Goal: Task Accomplishment & Management: Manage account settings

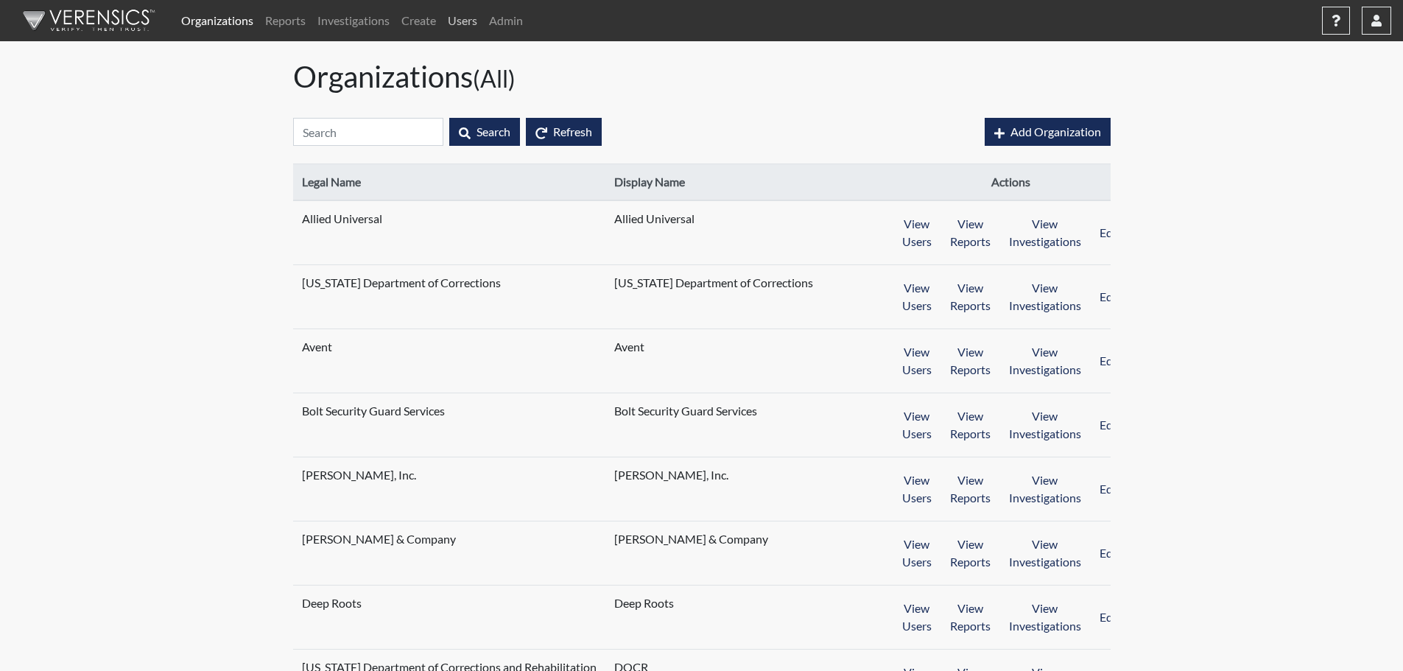
click at [473, 15] on link "Users" at bounding box center [462, 20] width 41 height 29
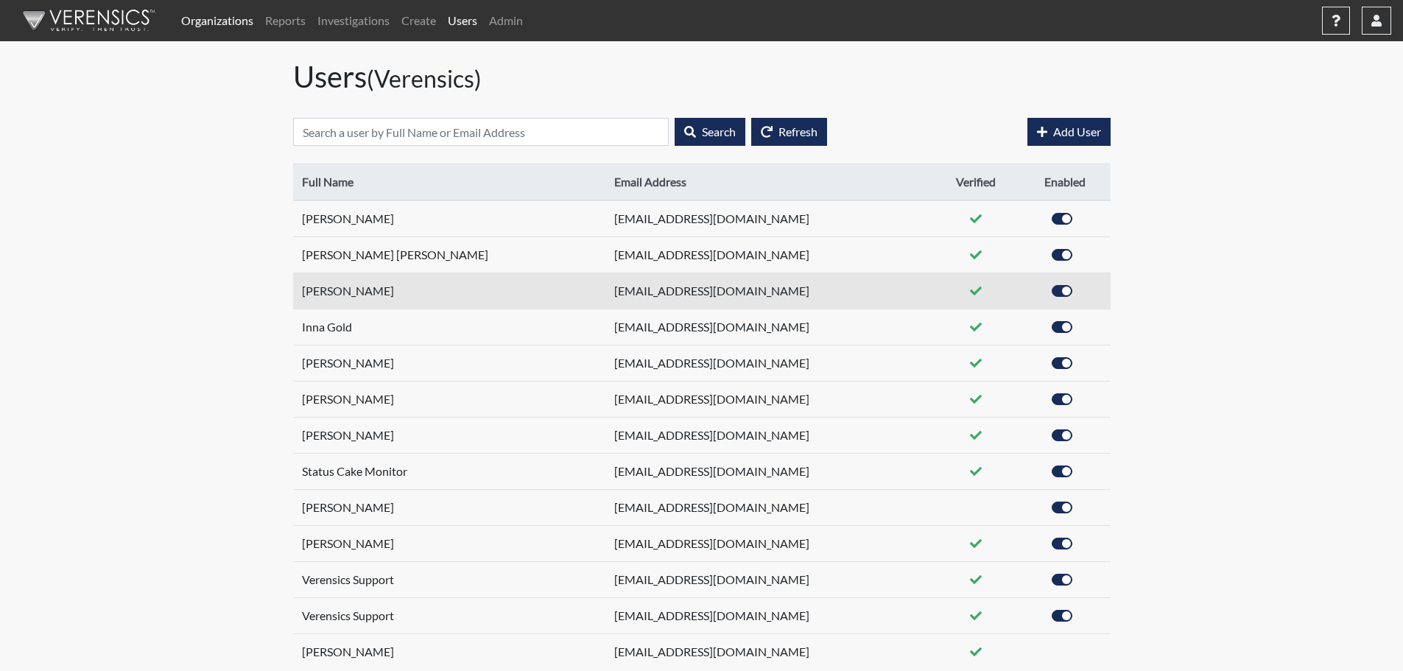
click at [1078, 282] on label at bounding box center [1078, 282] width 0 height 0
click at [1040, 292] on input "checkbox" at bounding box center [1035, 289] width 12 height 15
checkbox input "false"
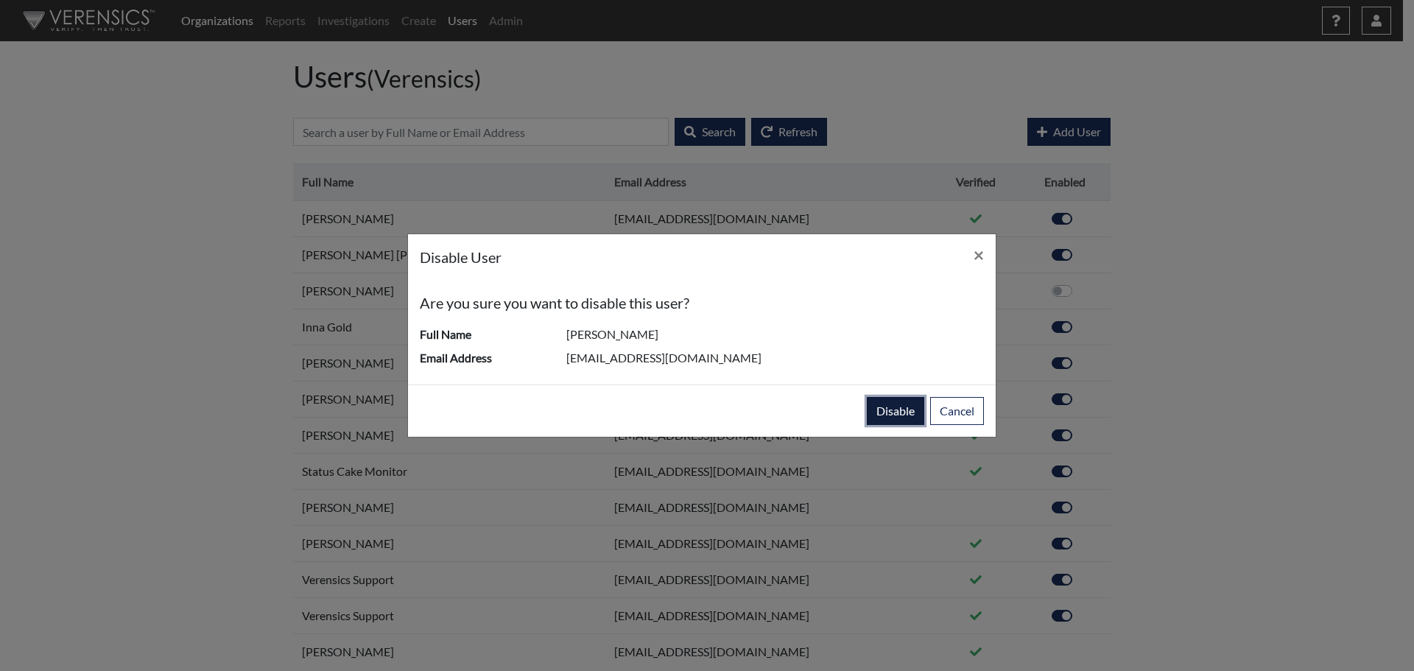
click at [897, 409] on button "disable" at bounding box center [895, 411] width 57 height 28
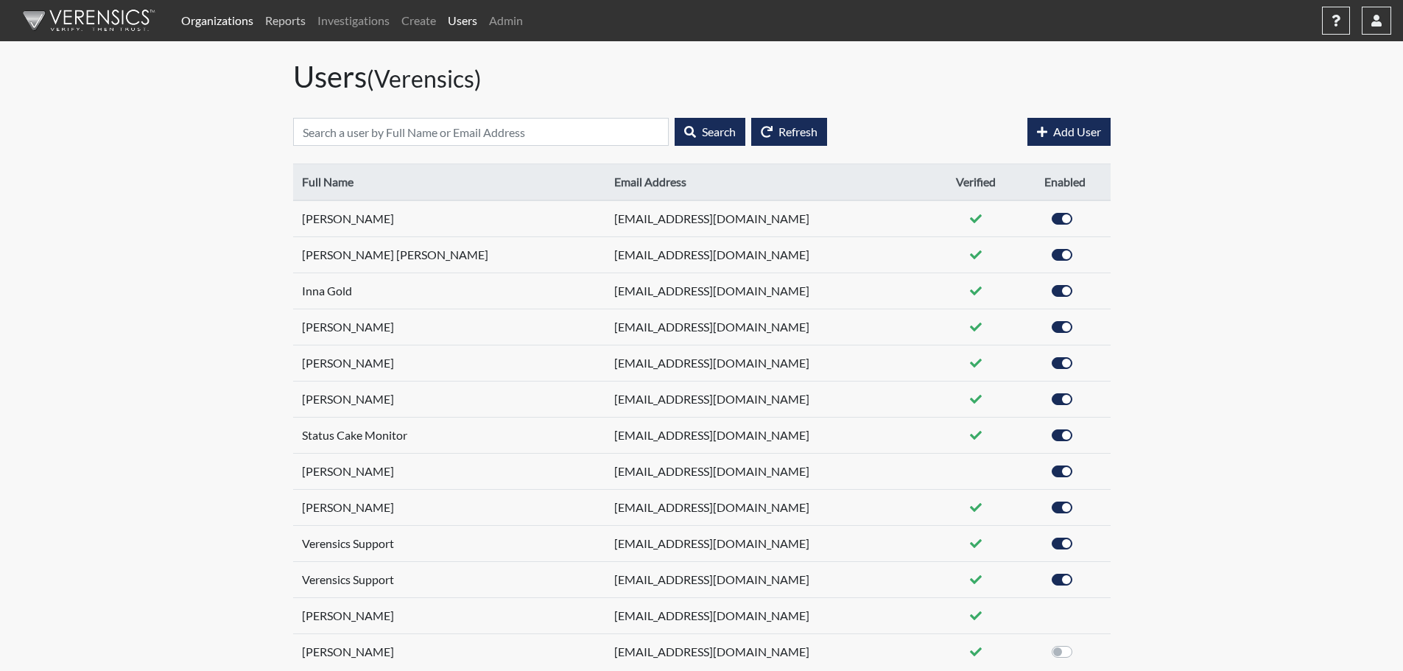
click at [287, 24] on link "Reports" at bounding box center [285, 20] width 52 height 29
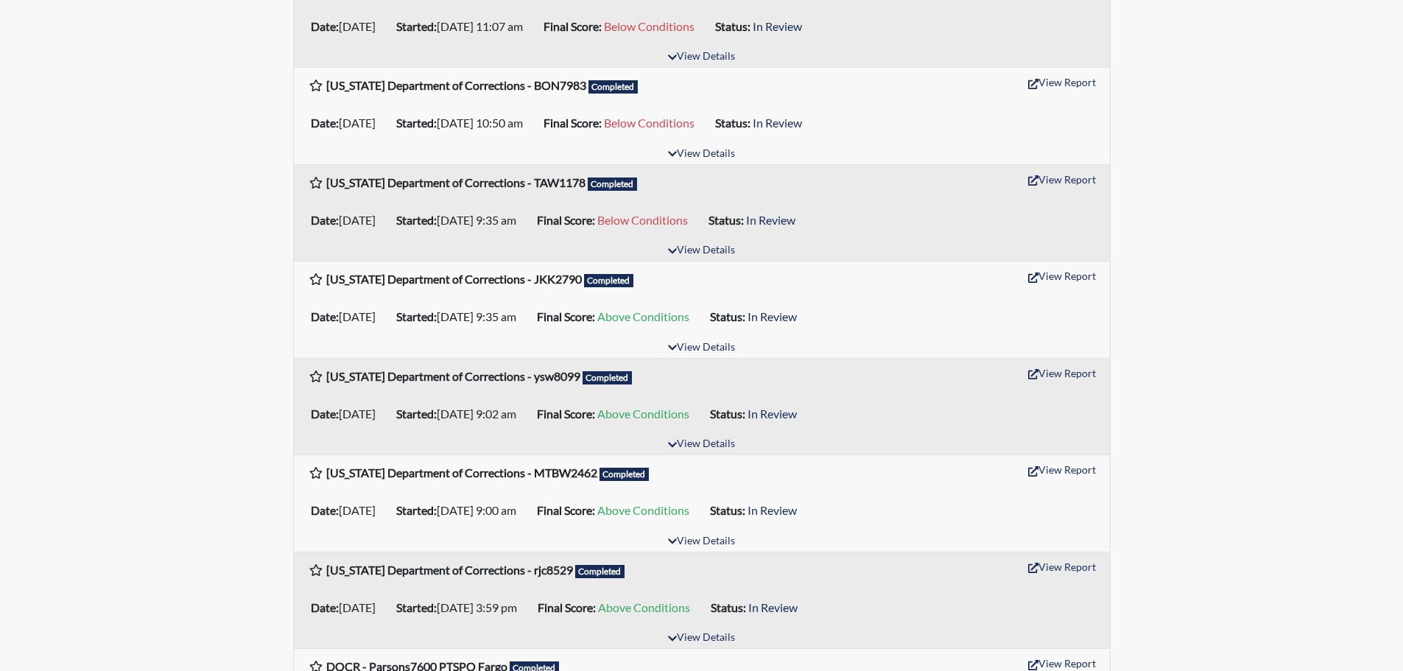
scroll to position [221, 0]
